Goal: Transaction & Acquisition: Purchase product/service

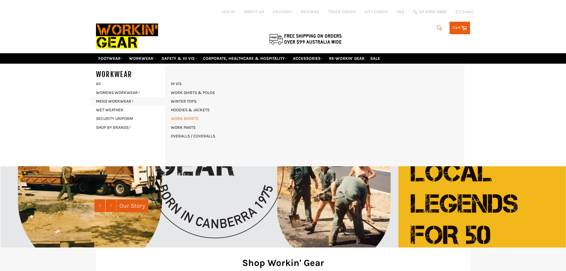
click at [183, 117] on link "WORK SHORTS" at bounding box center [185, 118] width 34 height 9
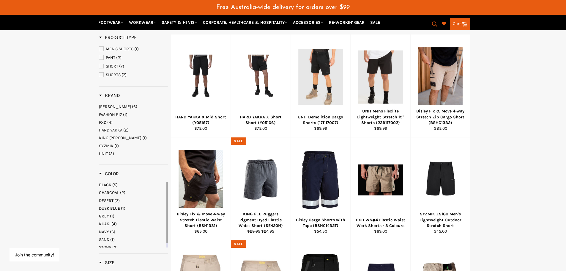
scroll to position [119, 0]
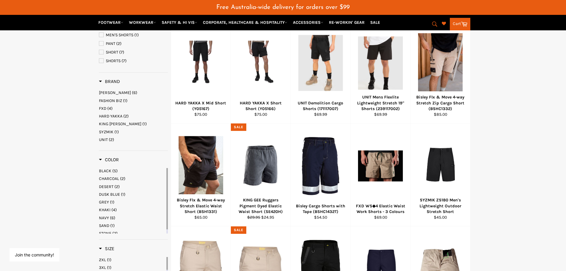
click at [105, 209] on span "KHAKI" at bounding box center [105, 209] width 12 height 5
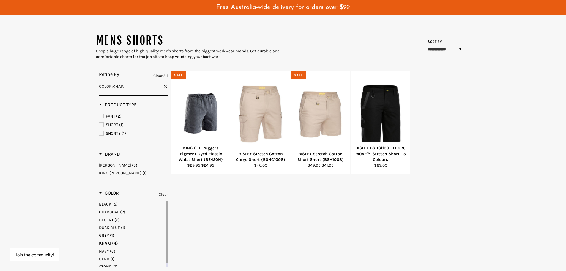
scroll to position [30, 0]
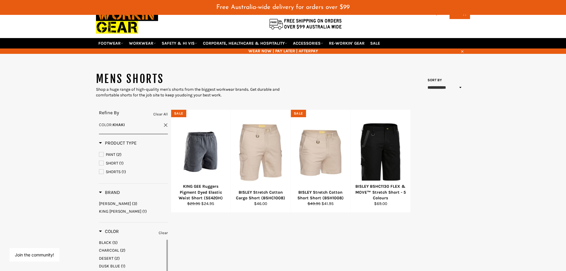
click at [164, 124] on span at bounding box center [166, 124] width 4 height 4
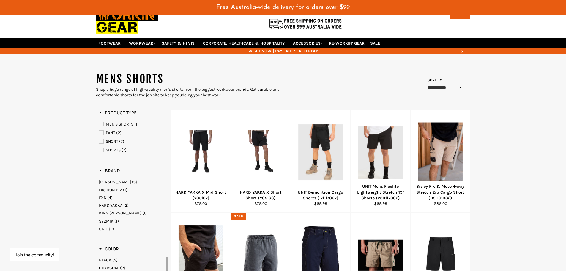
click at [104, 140] on link "SHORT (7)" at bounding box center [133, 141] width 69 height 7
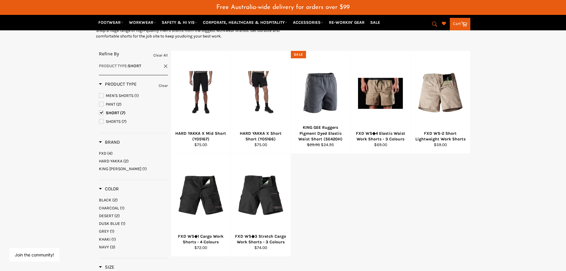
scroll to position [89, 0]
click at [101, 112] on span "SHORT" at bounding box center [101, 112] width 4 height 4
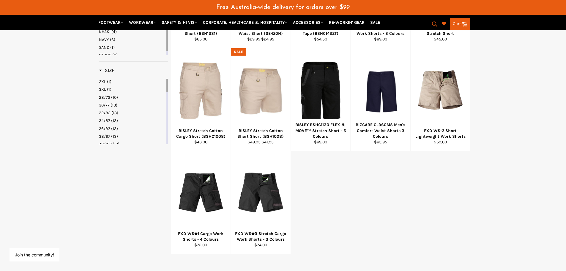
scroll to position [297, 0]
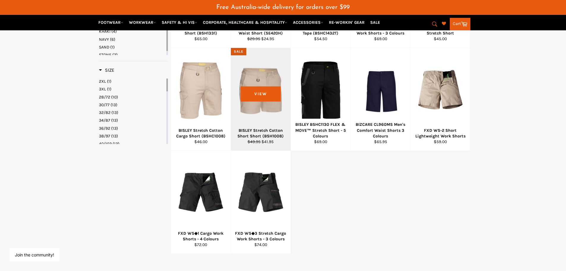
click at [256, 132] on div "BISLEY Stretch Cotton Short Short (BSH1008)" at bounding box center [261, 134] width 52 height 12
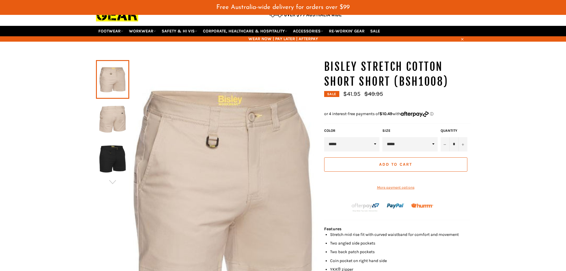
scroll to position [59, 0]
